Goal: Information Seeking & Learning: Find contact information

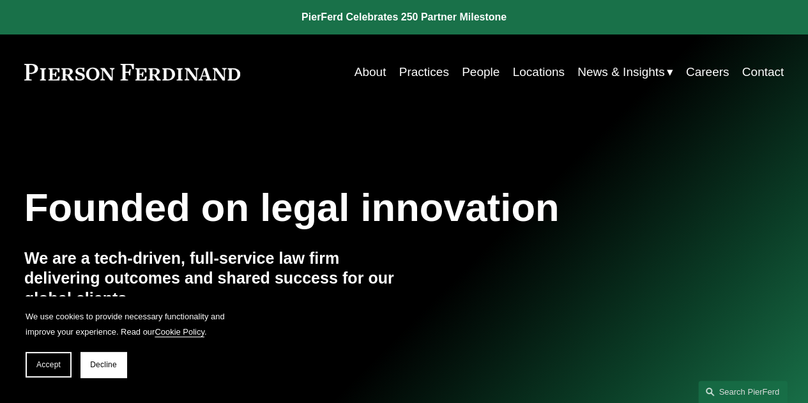
click at [756, 76] on link "Contact" at bounding box center [763, 72] width 42 height 24
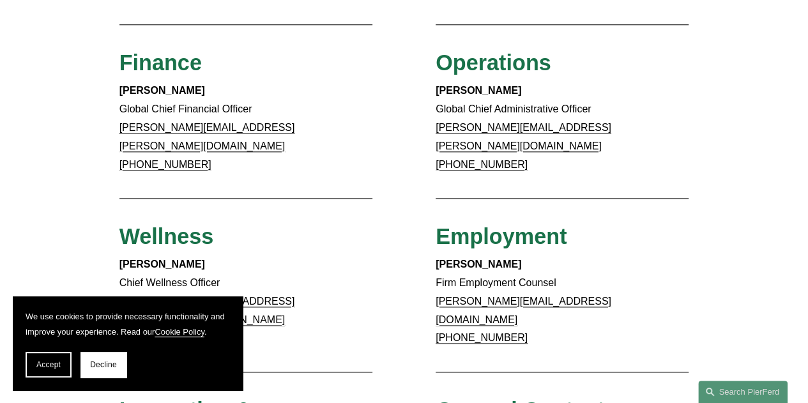
scroll to position [639, 0]
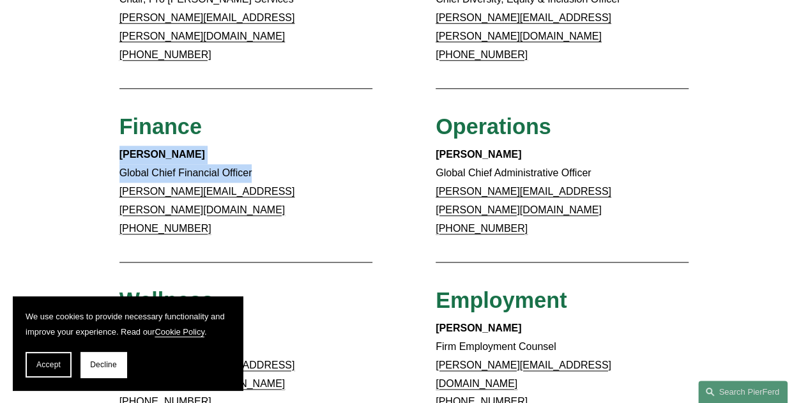
drag, startPoint x: 258, startPoint y: 156, endPoint x: 97, endPoint y: 149, distance: 161.1
click at [97, 149] on div "Client Inquiries For all client inquiries, please use the email below: inquirie…" at bounding box center [404, 107] width 808 height 1165
copy p "Meredith Mendes Global Chief Financial Officer"
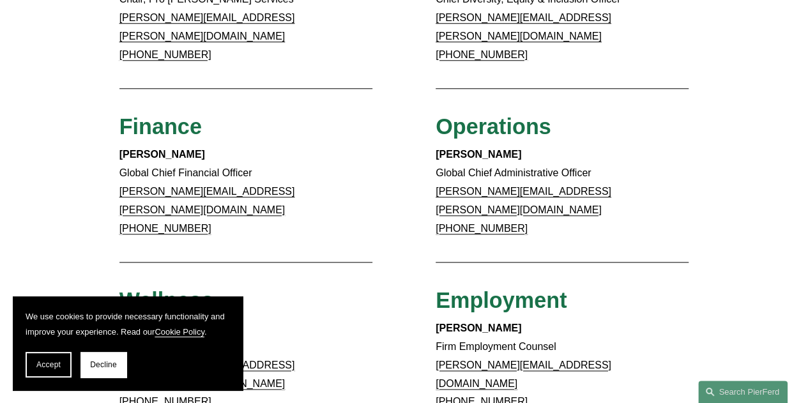
click at [416, 186] on div "Client Inquiries For all client inquiries, please use the email below: inquirie…" at bounding box center [404, 107] width 808 height 1165
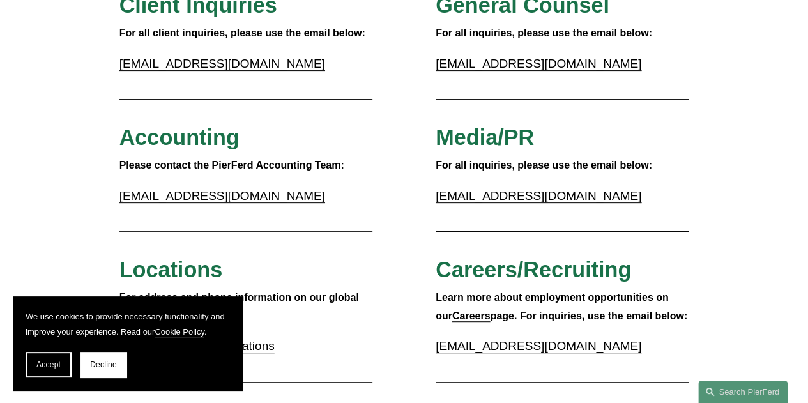
scroll to position [192, 0]
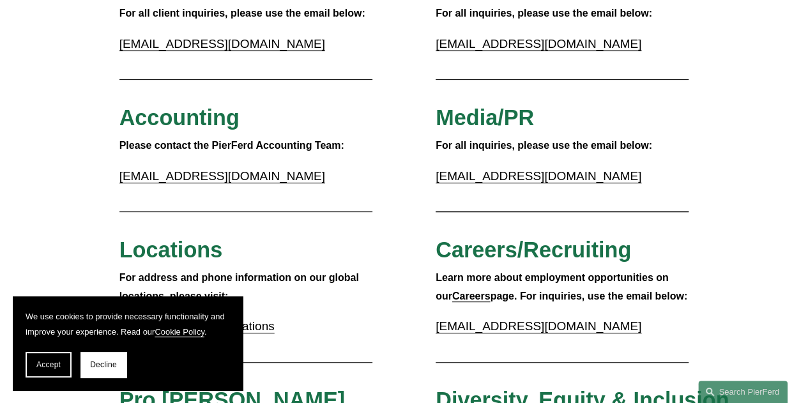
click at [580, 209] on div at bounding box center [562, 211] width 253 height 13
